Goal: Task Accomplishment & Management: Manage account settings

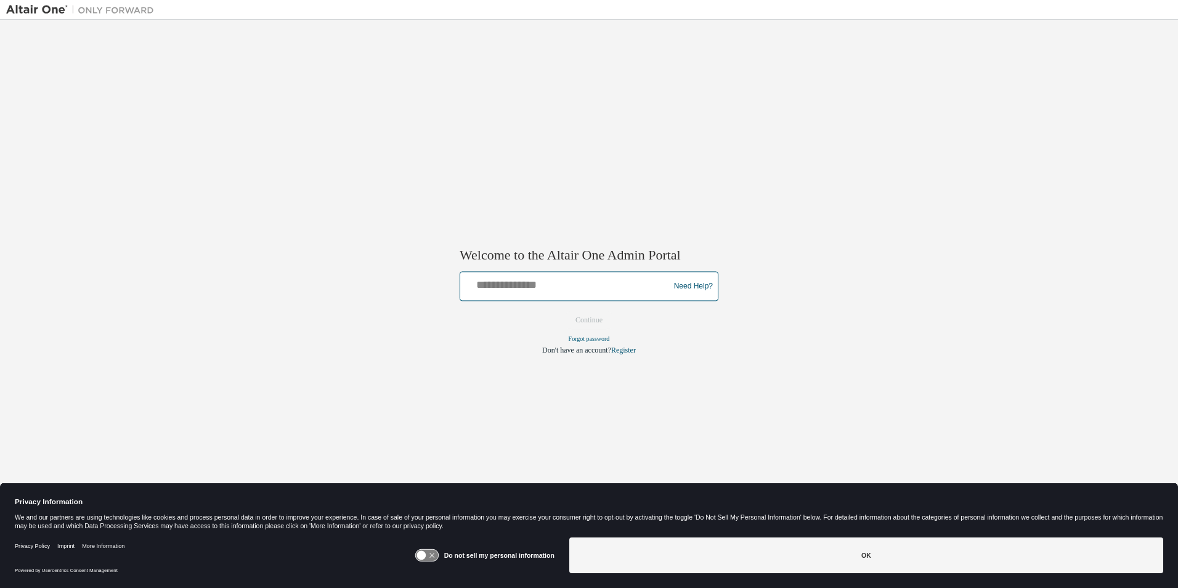
click at [572, 286] on input "text" at bounding box center [566, 284] width 203 height 18
type input "**********"
click at [595, 325] on button "Continue" at bounding box center [589, 320] width 53 height 18
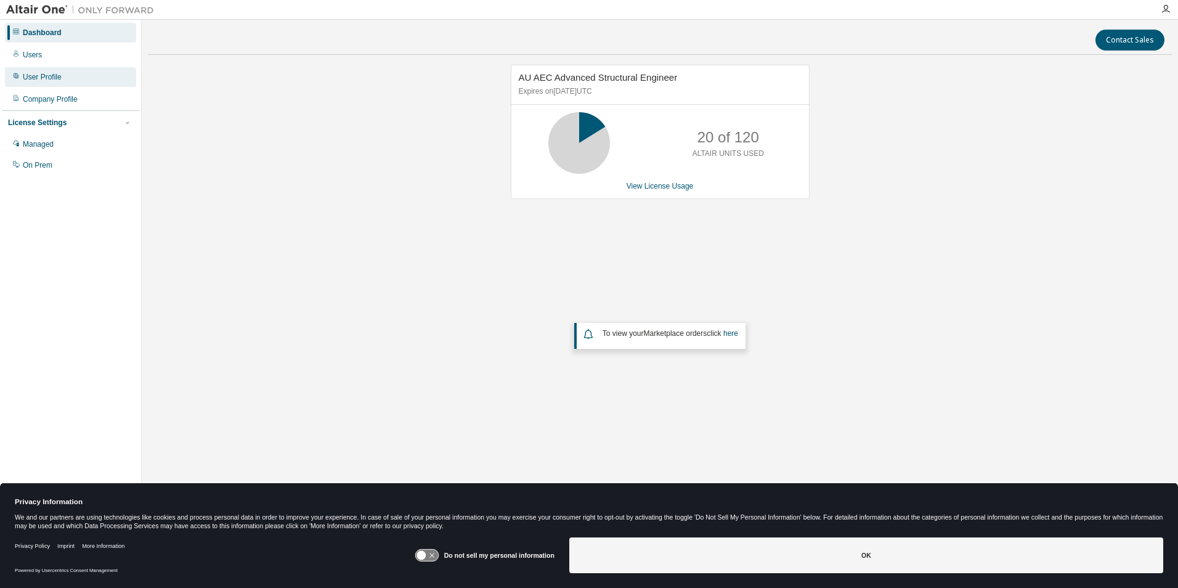
click at [46, 79] on div "User Profile" at bounding box center [42, 77] width 39 height 10
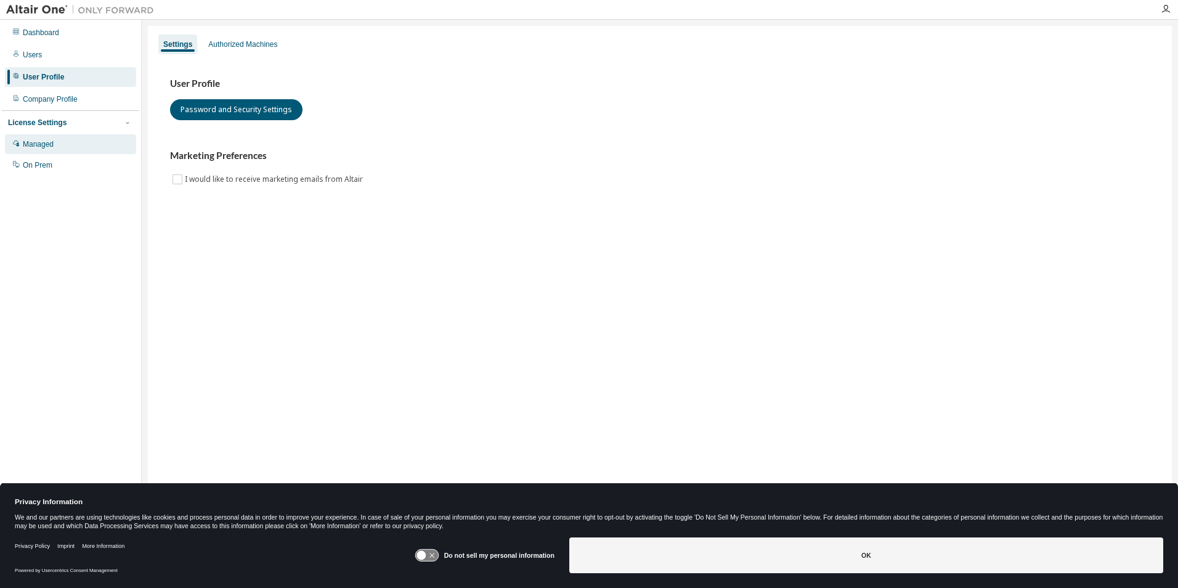
click at [43, 150] on div "Managed" at bounding box center [70, 144] width 131 height 20
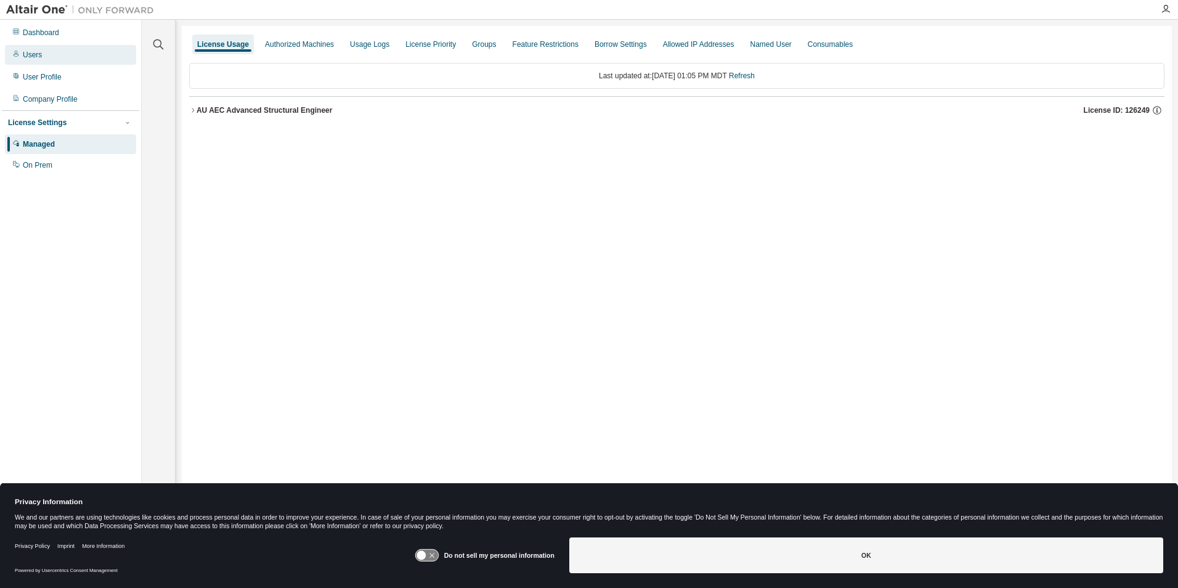
click at [30, 57] on div "Users" at bounding box center [32, 55] width 19 height 10
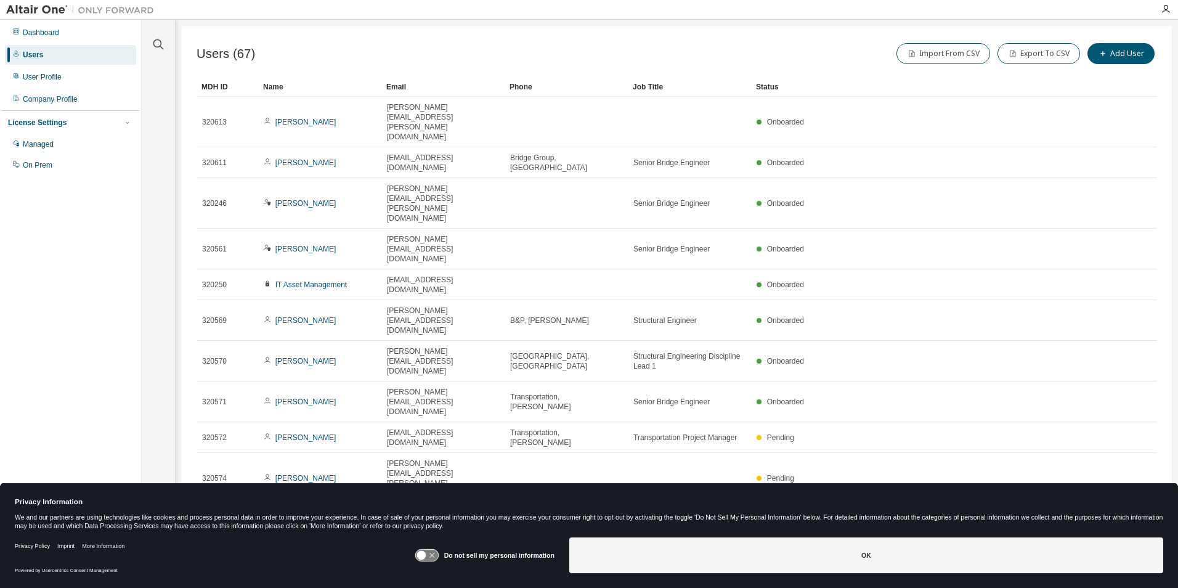
click at [996, 519] on icon "button" at bounding box center [994, 520] width 4 height 2
click at [1004, 408] on div "100" at bounding box center [1029, 408] width 99 height 15
click at [773, 88] on div "Status" at bounding box center [921, 87] width 331 height 20
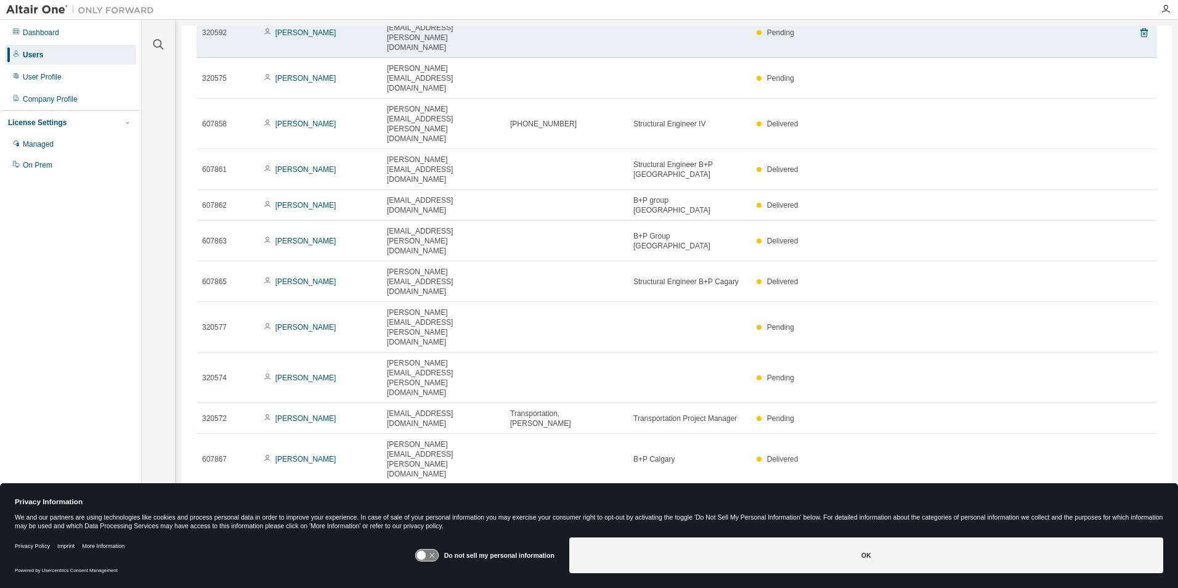
scroll to position [246, 0]
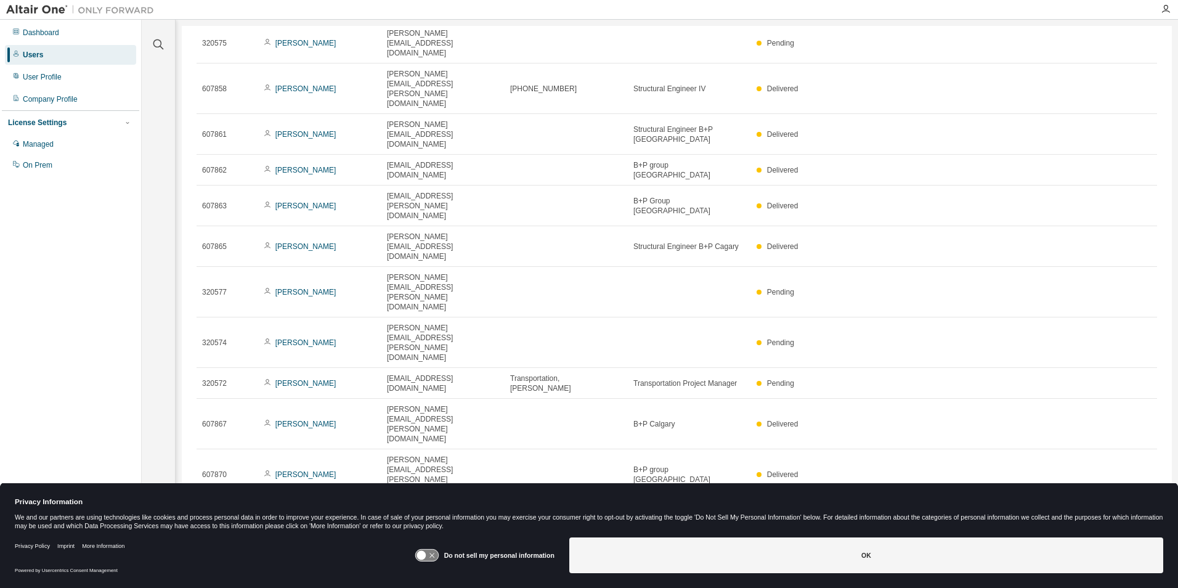
click at [200, 531] on td "405026" at bounding box center [228, 546] width 62 height 31
drag, startPoint x: 224, startPoint y: 187, endPoint x: 240, endPoint y: 194, distance: 16.8
click at [240, 531] on td "405026" at bounding box center [228, 546] width 62 height 31
drag, startPoint x: 201, startPoint y: 197, endPoint x: 807, endPoint y: 473, distance: 665.9
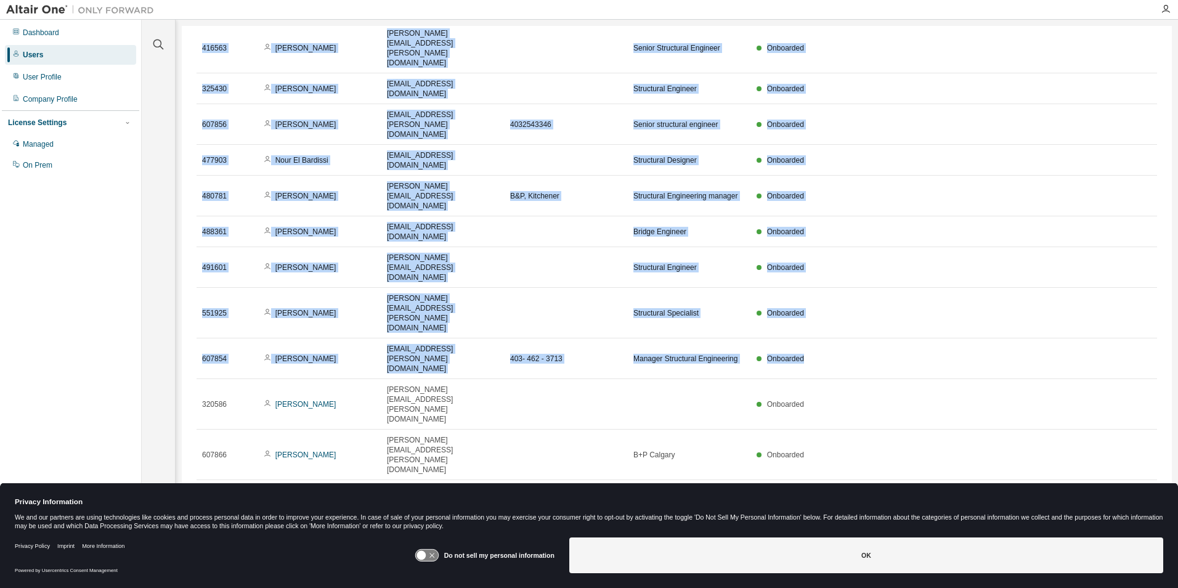
scroll to position [1022, 0]
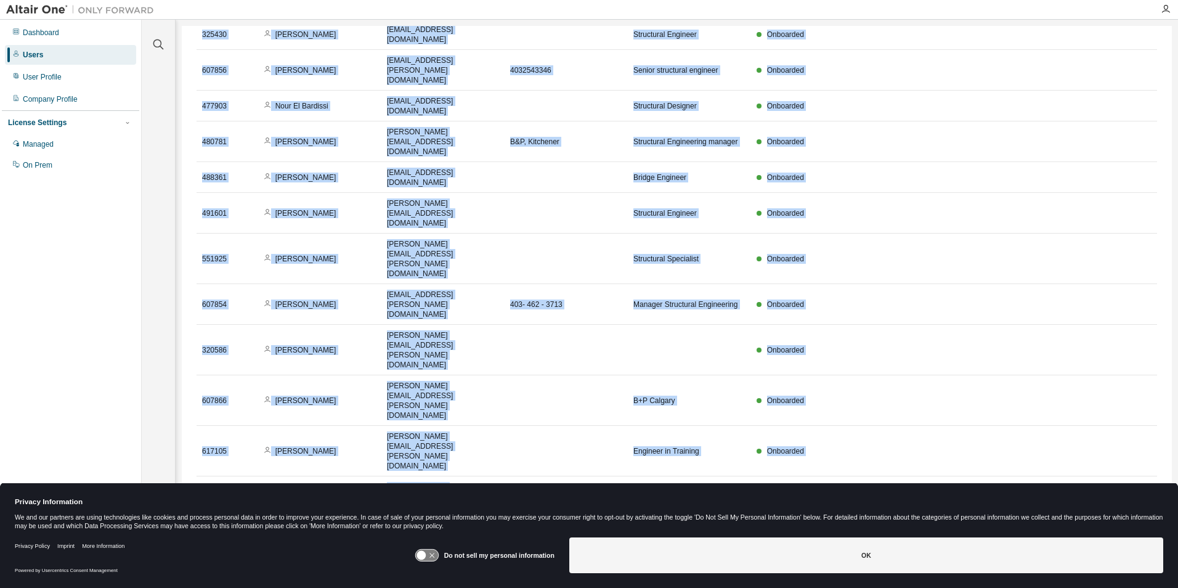
copy tbody "405026 Behnam Golzan behnam.golzan@aecom.com 5142292670 Bridge engineer Onboard…"
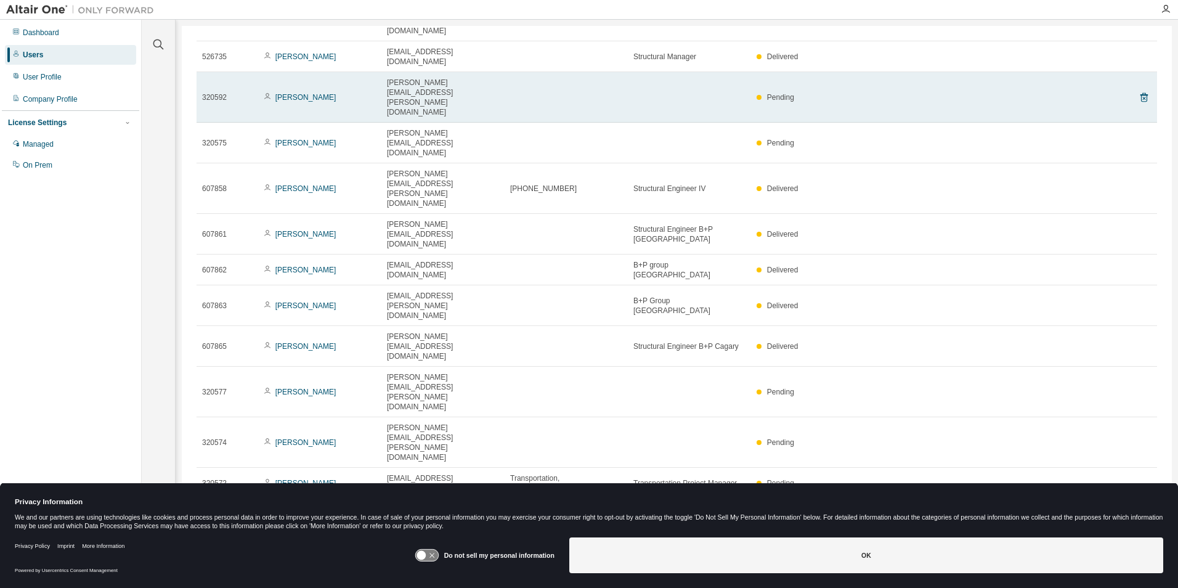
scroll to position [0, 0]
